Goal: Task Accomplishment & Management: Use online tool/utility

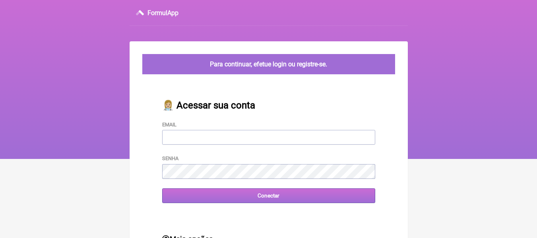
type input "adm.clinicabalance@gmail.com"
click at [231, 202] on input "Conectar" at bounding box center [268, 195] width 213 height 15
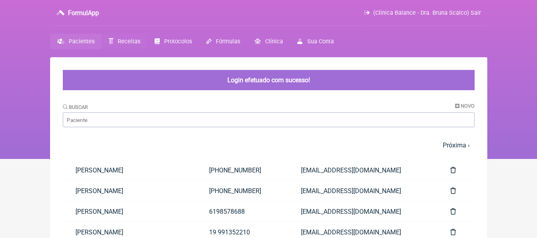
click at [137, 39] on span "Receitas" at bounding box center [129, 41] width 23 height 7
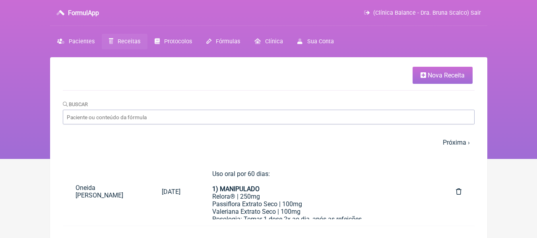
click at [447, 73] on span "Nova Receita" at bounding box center [445, 75] width 37 height 8
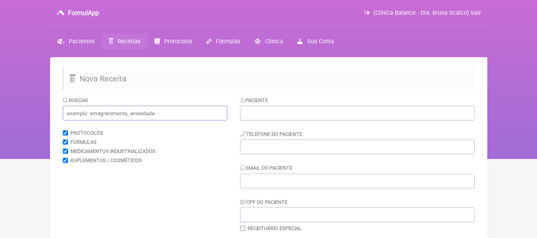
click at [144, 114] on input "text" at bounding box center [145, 113] width 164 height 15
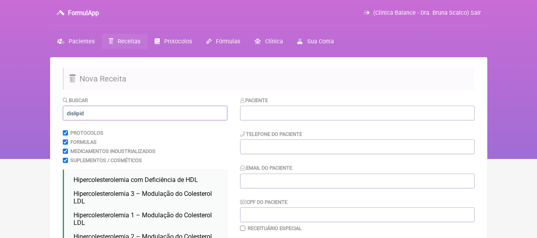
drag, startPoint x: 77, startPoint y: 112, endPoint x: 58, endPoint y: 112, distance: 18.3
type input "d"
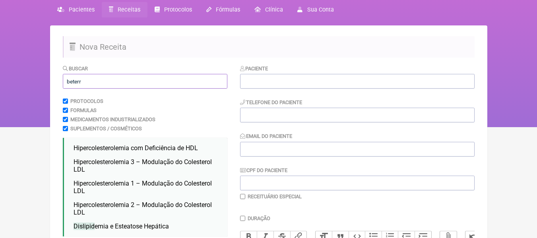
scroll to position [79, 0]
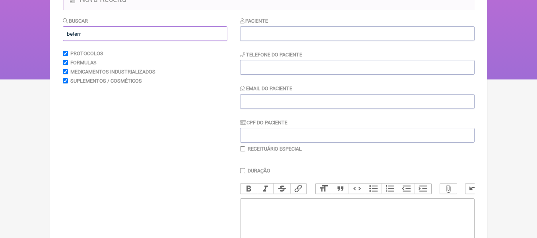
drag, startPoint x: 126, startPoint y: 36, endPoint x: 24, endPoint y: 28, distance: 102.8
click at [24, 28] on div "FormulApp (Clínica Balance - Dra. Bruna Scalco) Sair [GEOGRAPHIC_DATA] Receitas…" at bounding box center [268, 0] width 537 height 159
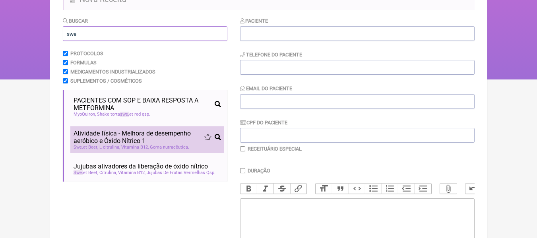
type input "swe"
click at [120, 148] on span "L citrulina" at bounding box center [109, 147] width 21 height 5
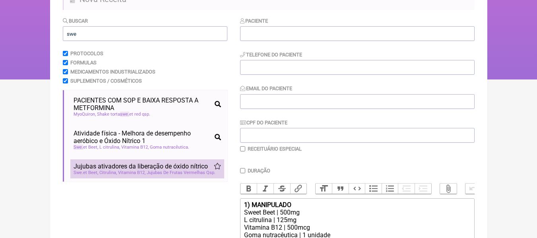
click at [122, 172] on span "Vitamina B12" at bounding box center [131, 172] width 27 height 5
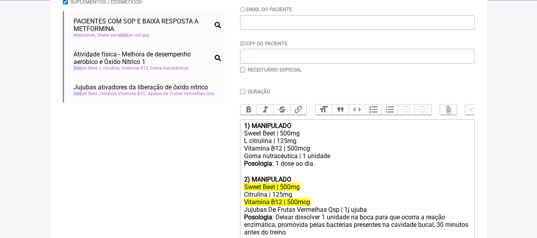
scroll to position [159, 0]
